Goal: Information Seeking & Learning: Learn about a topic

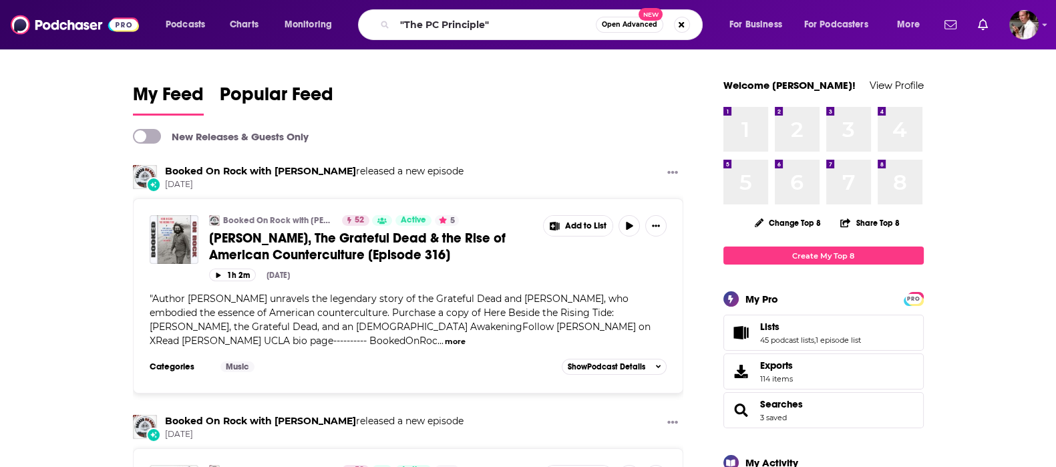
type input ""The PC Principle""
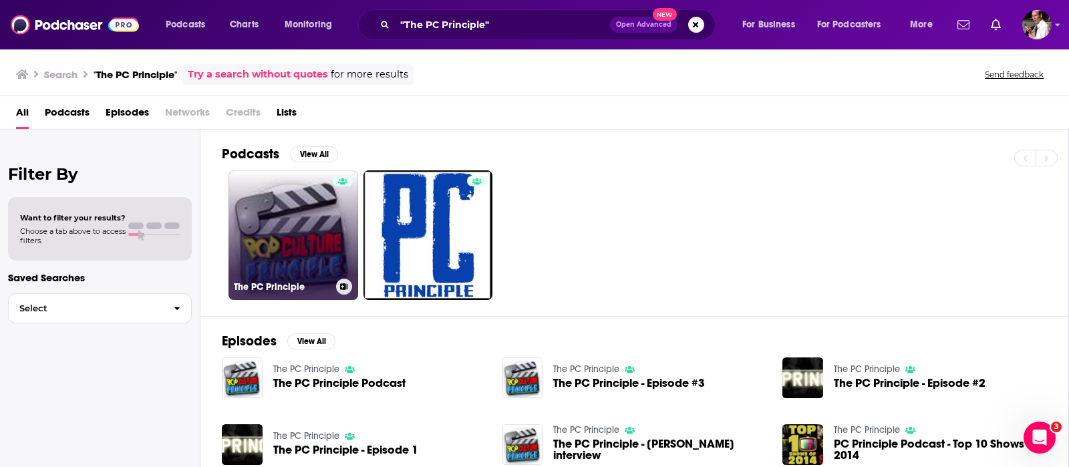
click at [297, 257] on link "The PC Principle" at bounding box center [293, 235] width 130 height 130
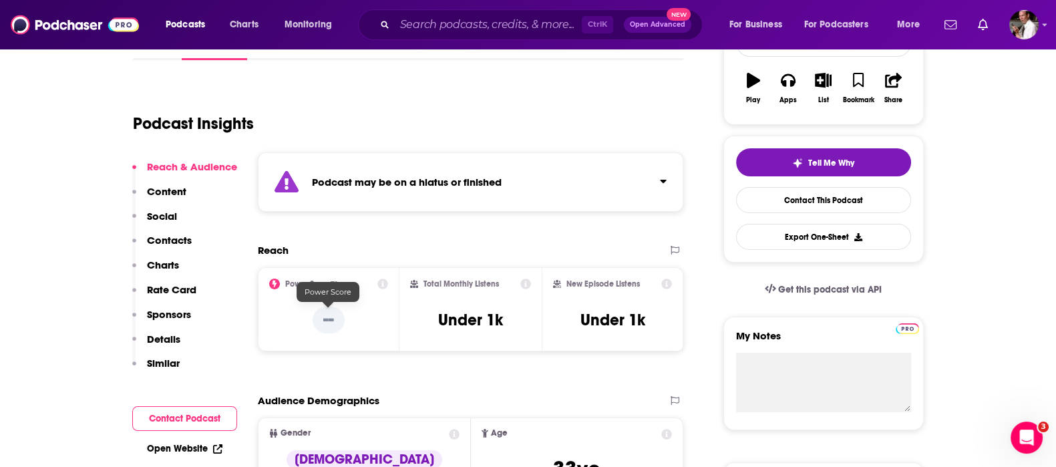
scroll to position [222, 0]
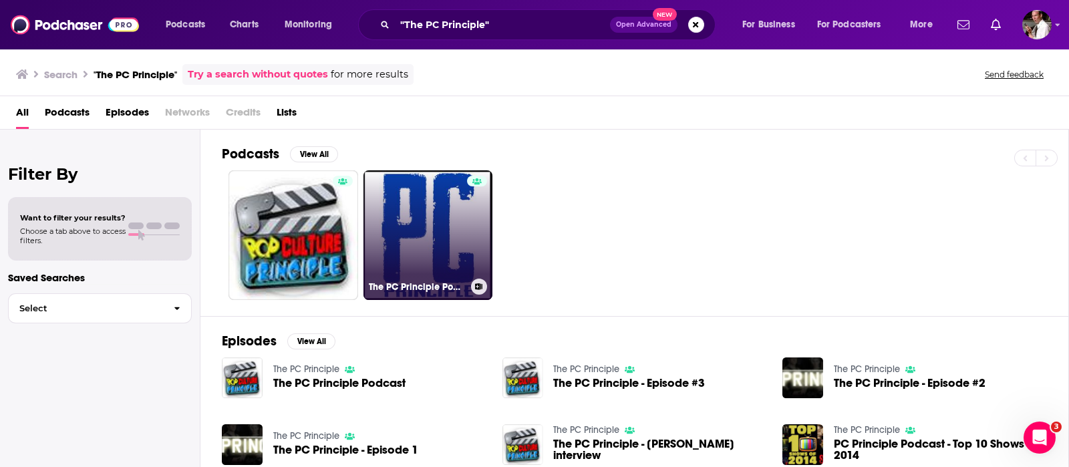
click at [408, 268] on link "The PC Principle Podcast" at bounding box center [428, 235] width 130 height 130
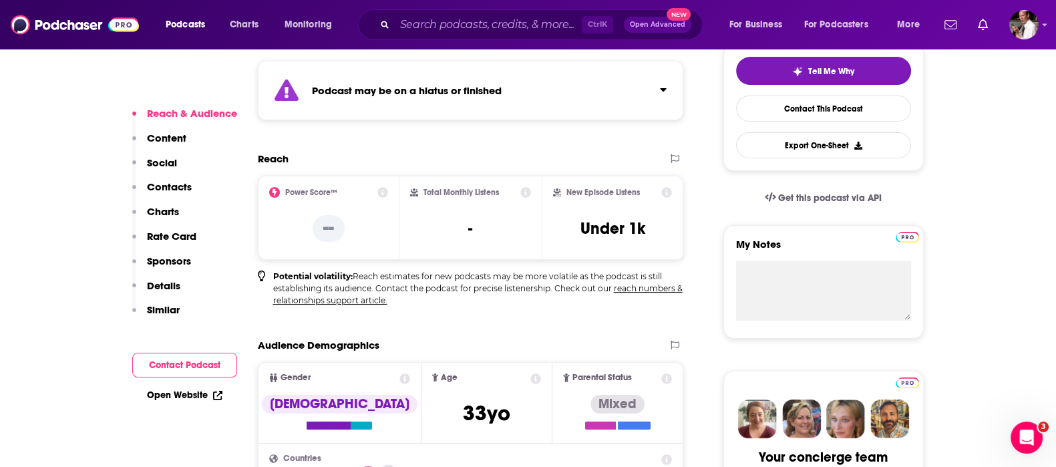
scroll to position [111, 0]
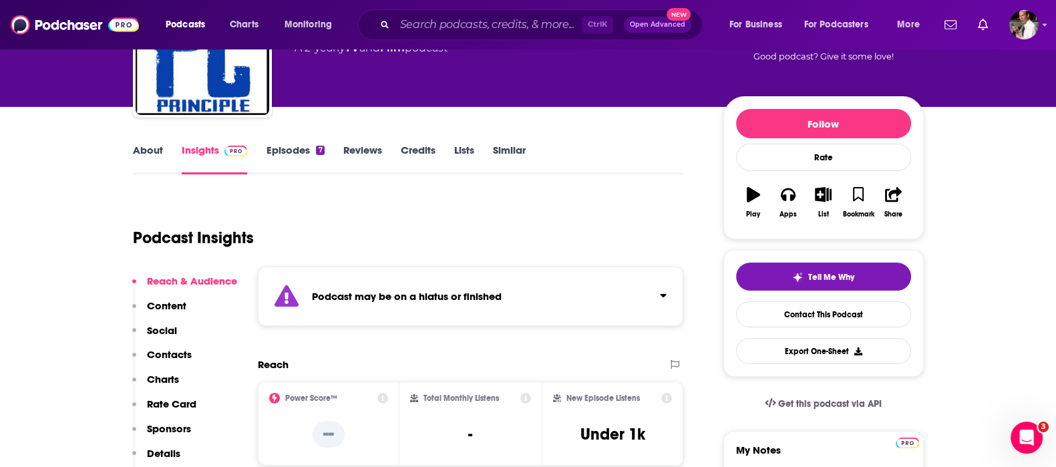
click at [296, 154] on link "Episodes 7" at bounding box center [295, 159] width 58 height 31
